Goal: Navigation & Orientation: Find specific page/section

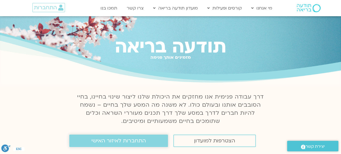
click at [139, 141] on span "התחברות לאיזור האישי" at bounding box center [118, 140] width 54 height 6
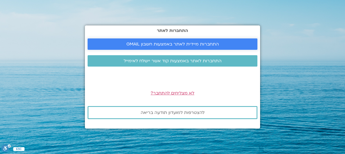
click at [208, 42] on span "התחברות מיידית לאתר באמצעות חשבון GMAIL" at bounding box center [173, 44] width 93 height 5
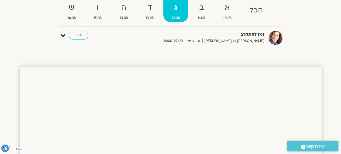
scroll to position [27, 0]
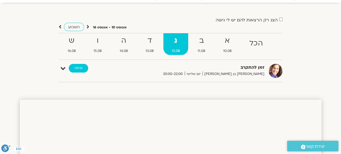
click at [73, 69] on link "כניסה" at bounding box center [78, 68] width 19 height 9
